Goal: Information Seeking & Learning: Learn about a topic

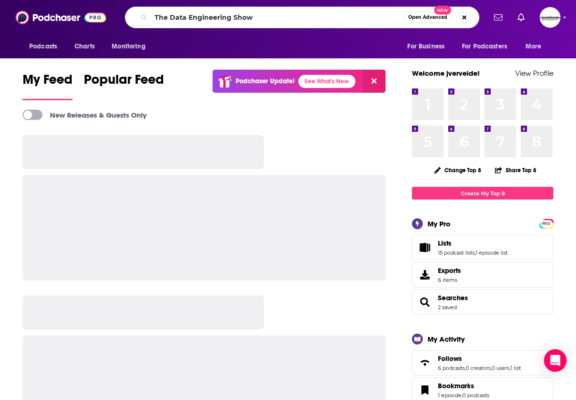
type input "The Data Engineering Show"
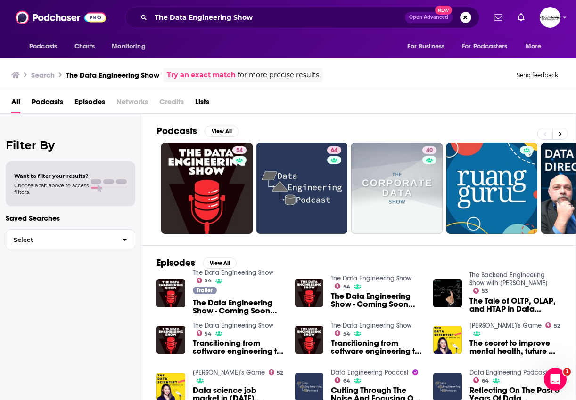
click at [250, 302] on span "The Data Engineering Show - Coming Soon..." at bounding box center [238, 307] width 91 height 16
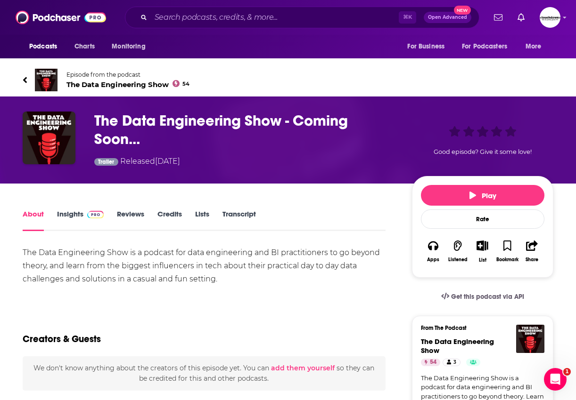
click at [68, 220] on link "Insights" at bounding box center [80, 221] width 47 height 22
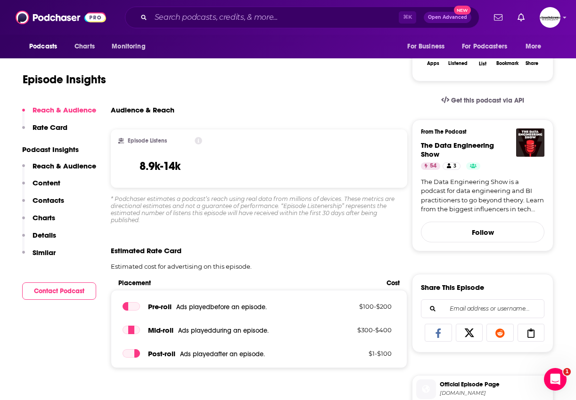
scroll to position [0, 0]
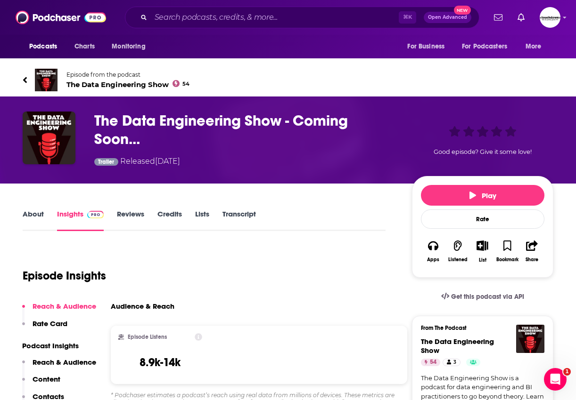
click at [32, 214] on link "About" at bounding box center [33, 221] width 21 height 22
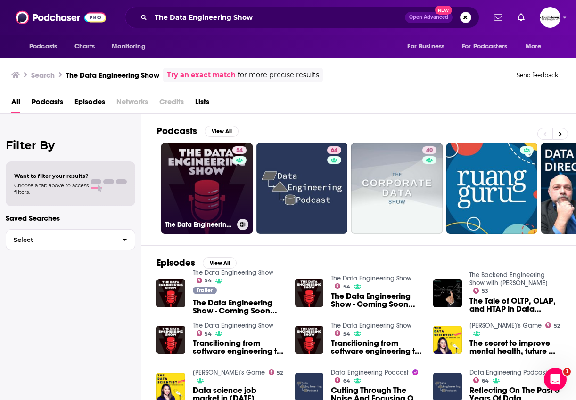
scroll to position [31, 0]
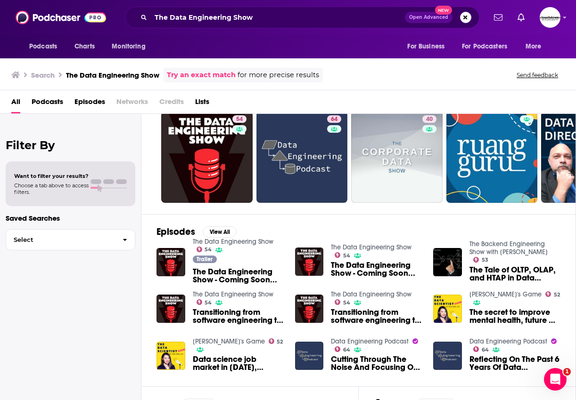
click at [166, 310] on img "Transitioning from software engineering to data engineering" at bounding box center [170, 309] width 29 height 29
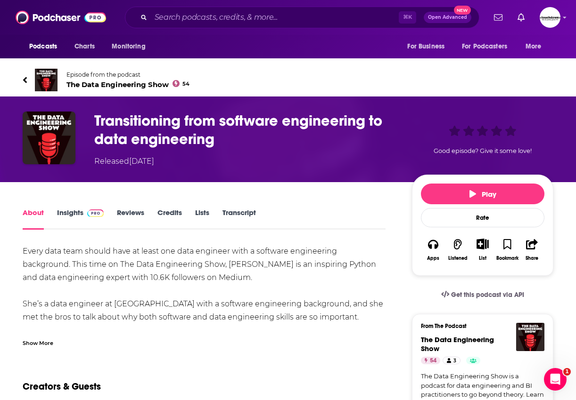
click at [110, 84] on span "The Data Engineering Show 54" at bounding box center [127, 84] width 123 height 9
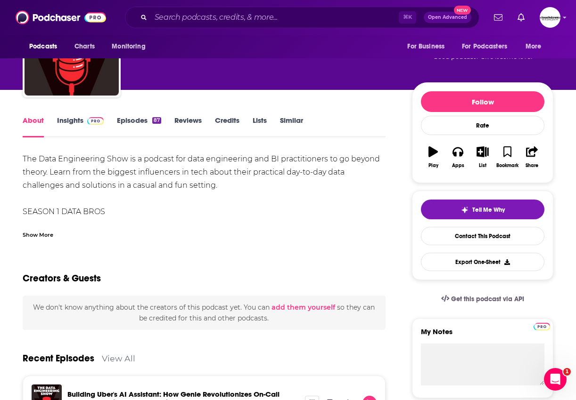
scroll to position [72, 0]
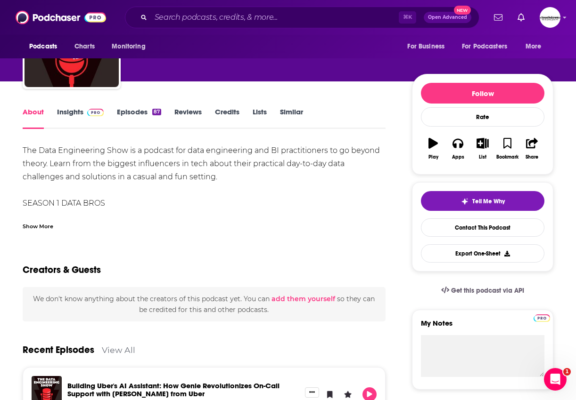
click at [76, 109] on link "Insights" at bounding box center [80, 118] width 47 height 22
